Goal: Task Accomplishment & Management: Complete application form

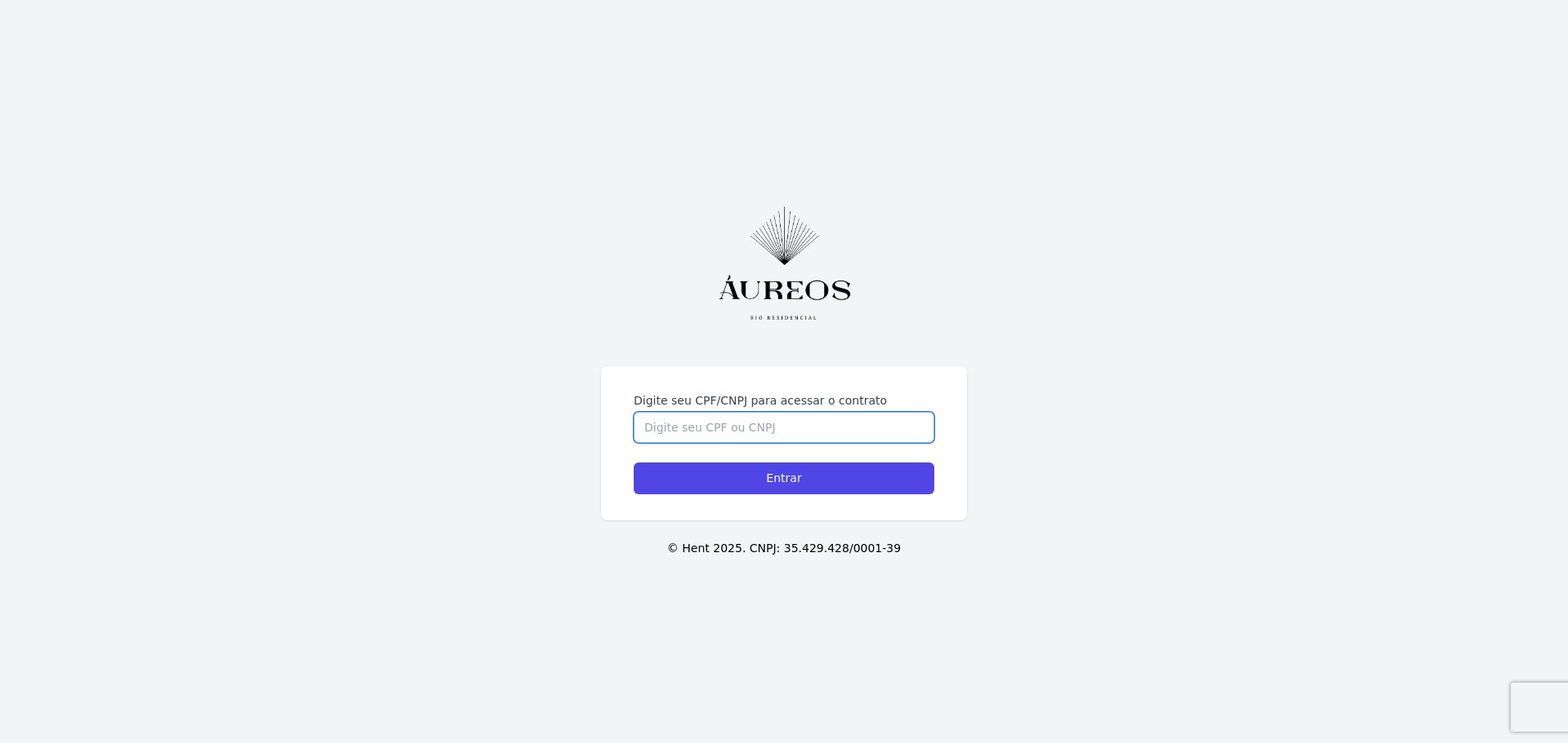
click at [733, 428] on input "Digite seu CPF/CNPJ para acessar o contrato" at bounding box center [784, 428] width 300 height 31
type input "075557777797"
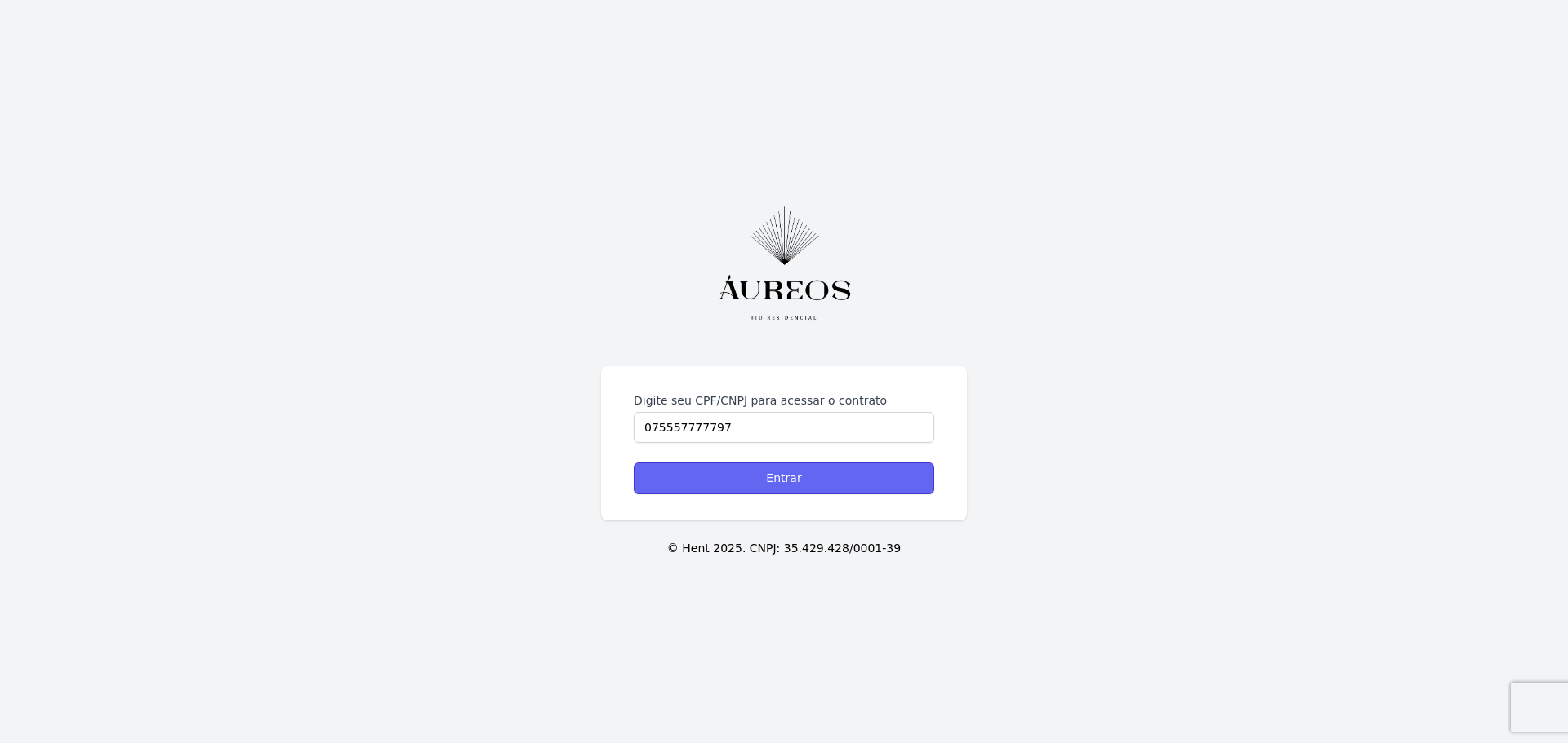
click at [794, 484] on input "Entrar" at bounding box center [784, 478] width 300 height 32
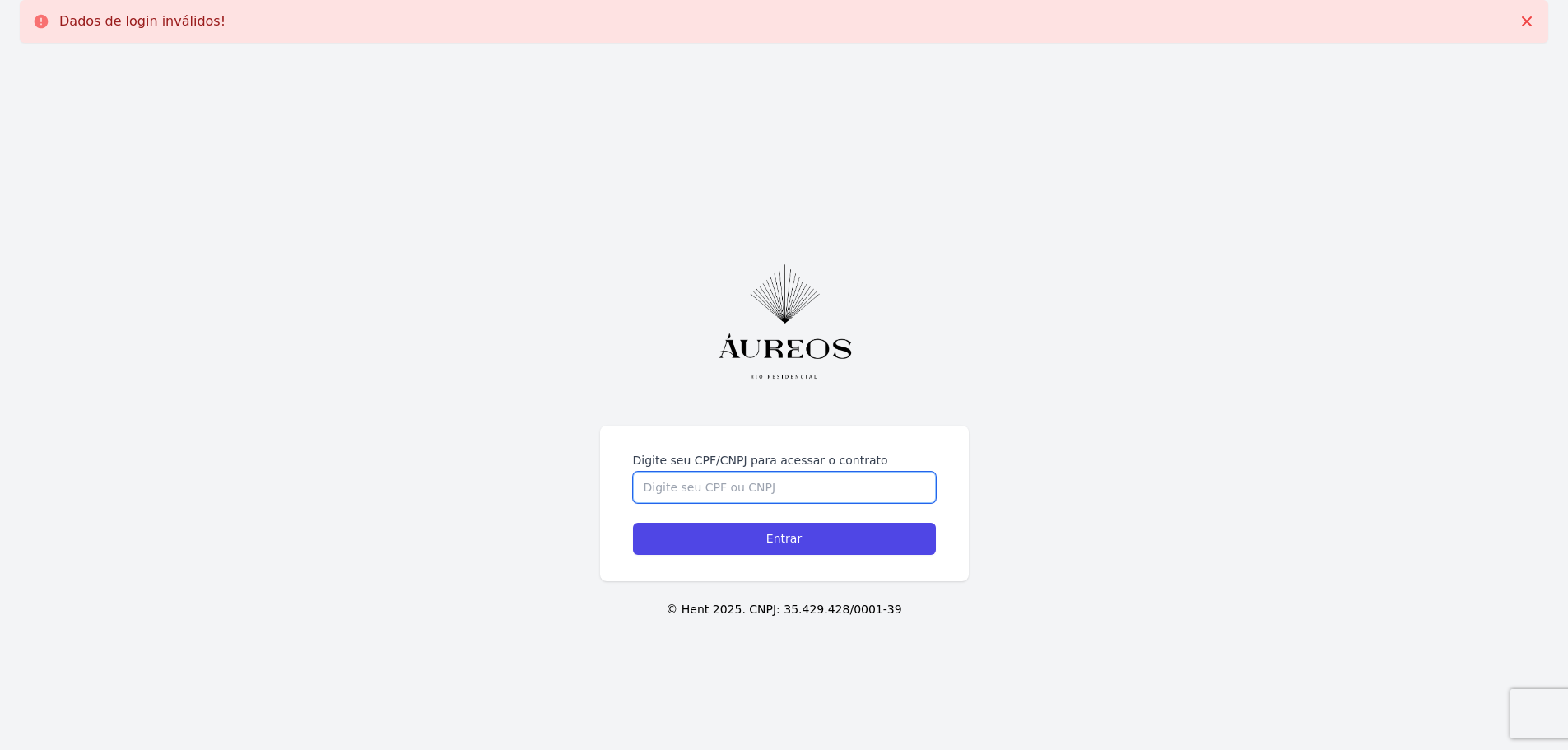
click at [800, 489] on input "Digite seu CPF/CNPJ para acessar o contrato" at bounding box center [784, 488] width 303 height 31
type input "07555777797"
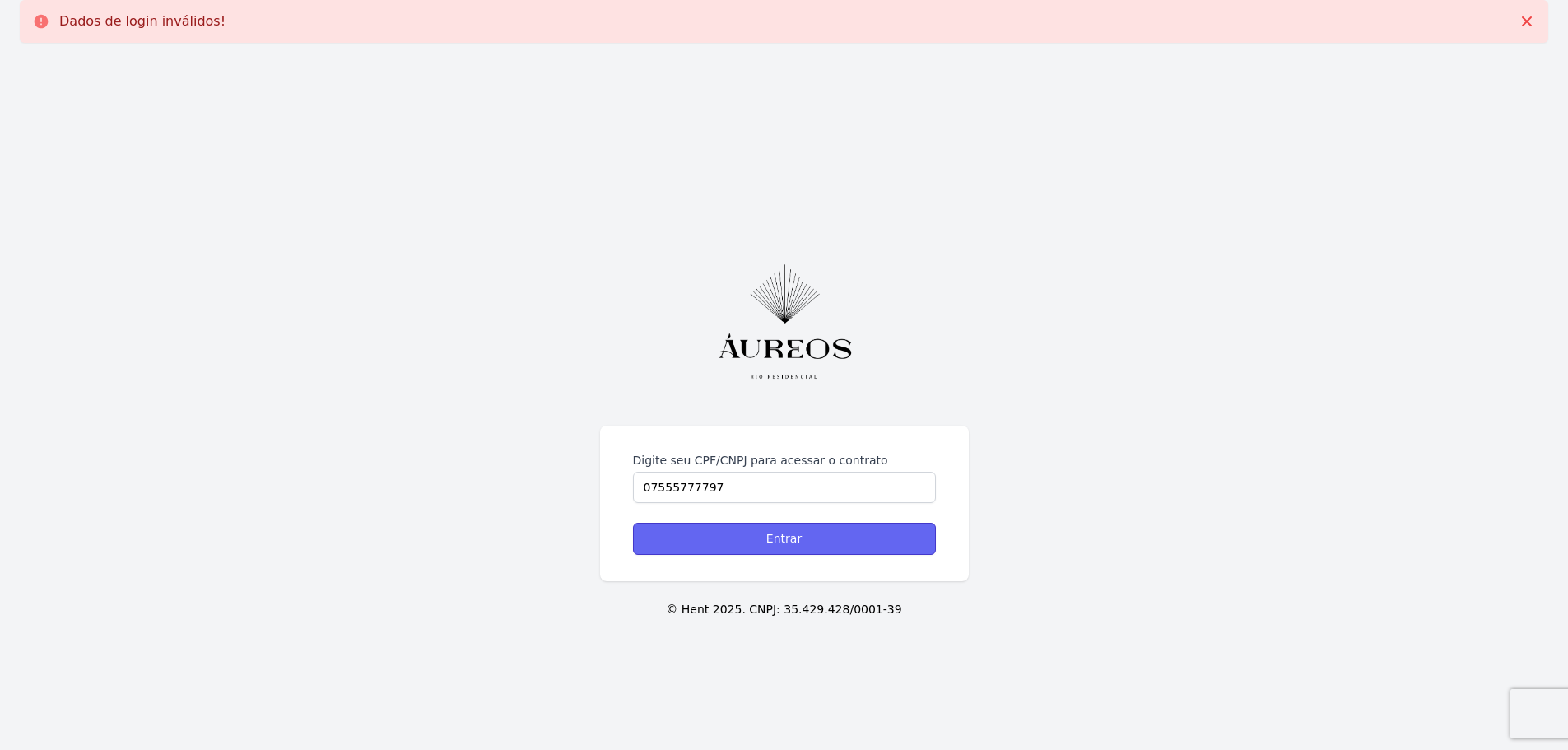
click at [827, 544] on input "Entrar" at bounding box center [784, 538] width 303 height 32
